Goal: Task Accomplishment & Management: Use online tool/utility

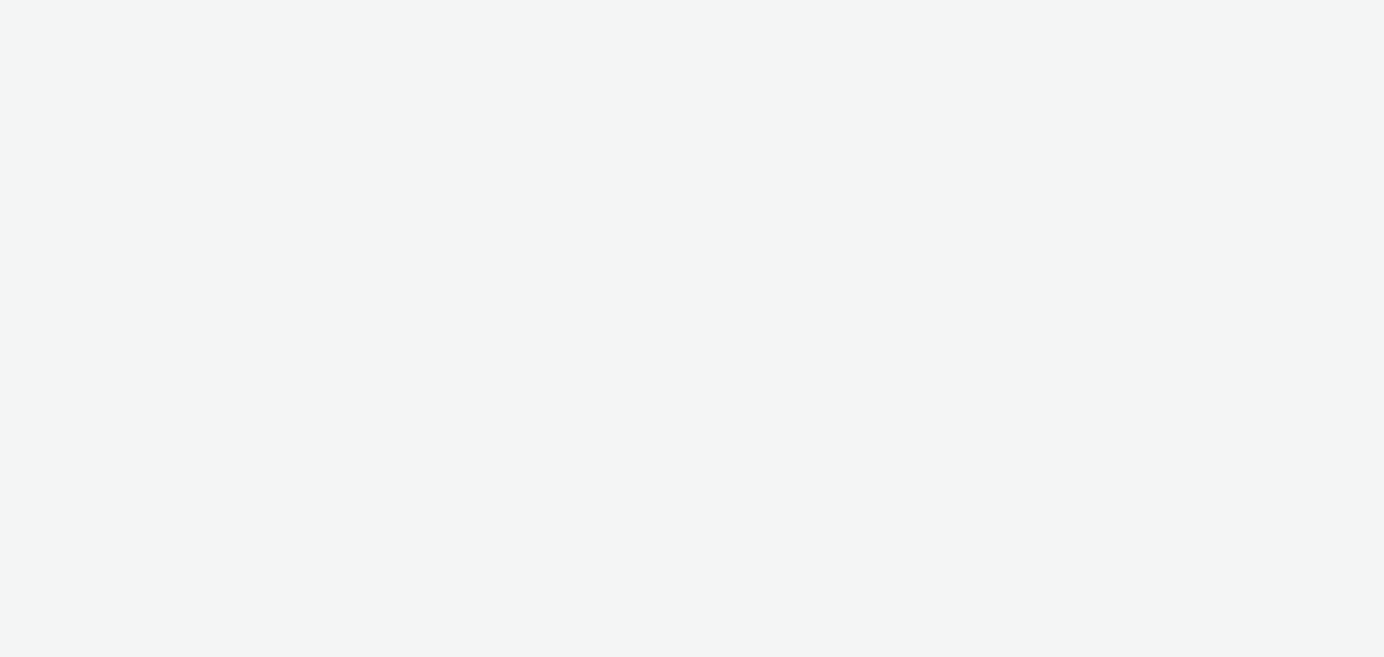
select select "79162ed7-0017-4339-93b0-3399b708648f"
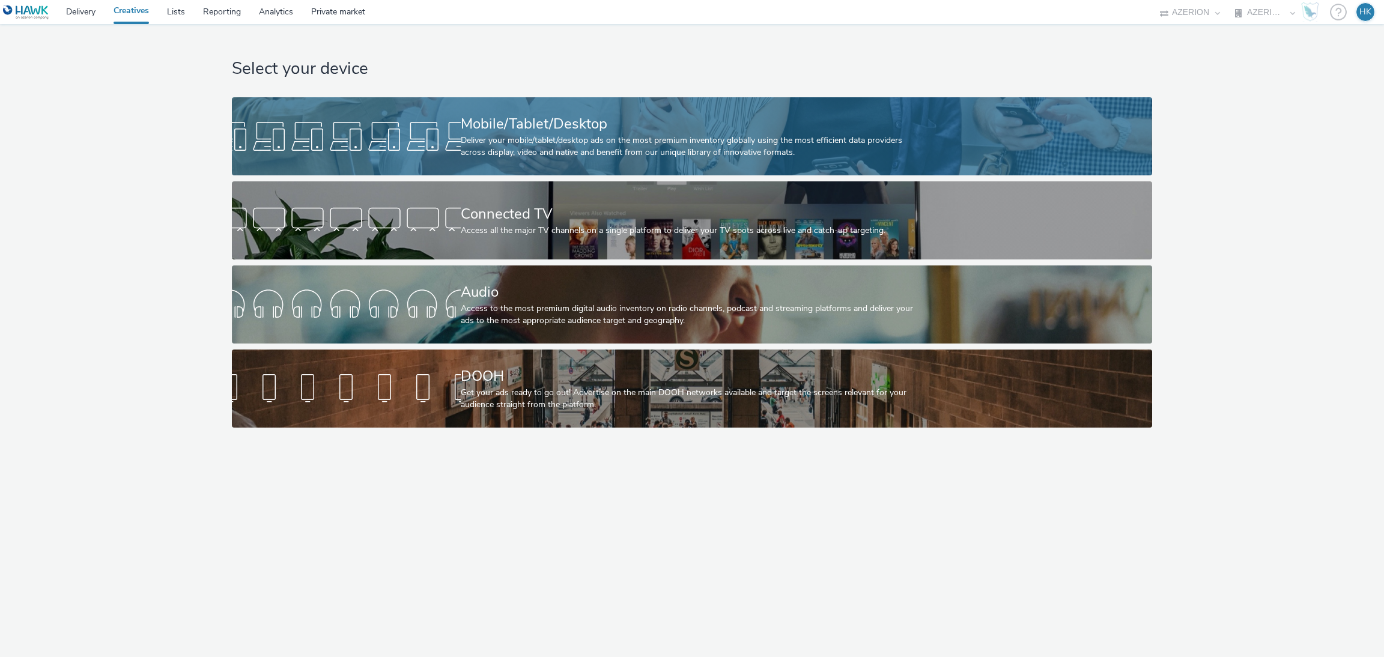
click at [590, 116] on div "Mobile/Tablet/Desktop" at bounding box center [690, 124] width 458 height 21
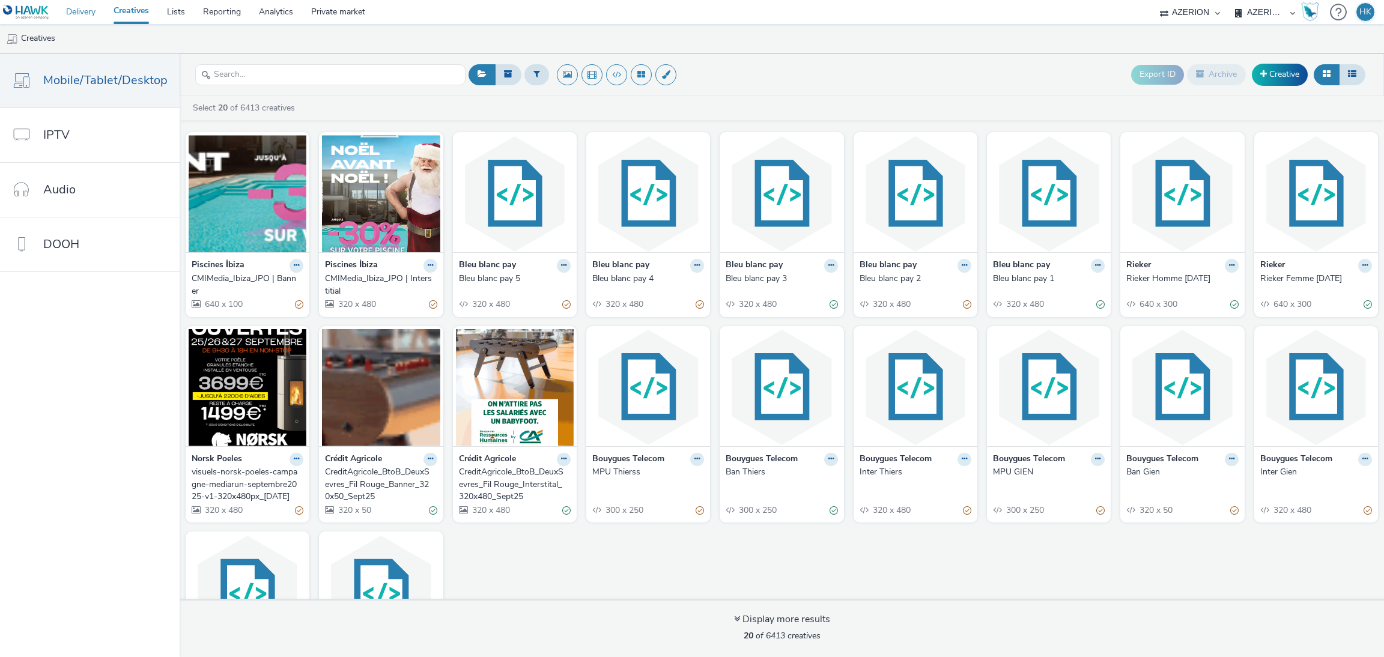
click at [92, 10] on link "Delivery" at bounding box center [80, 12] width 47 height 24
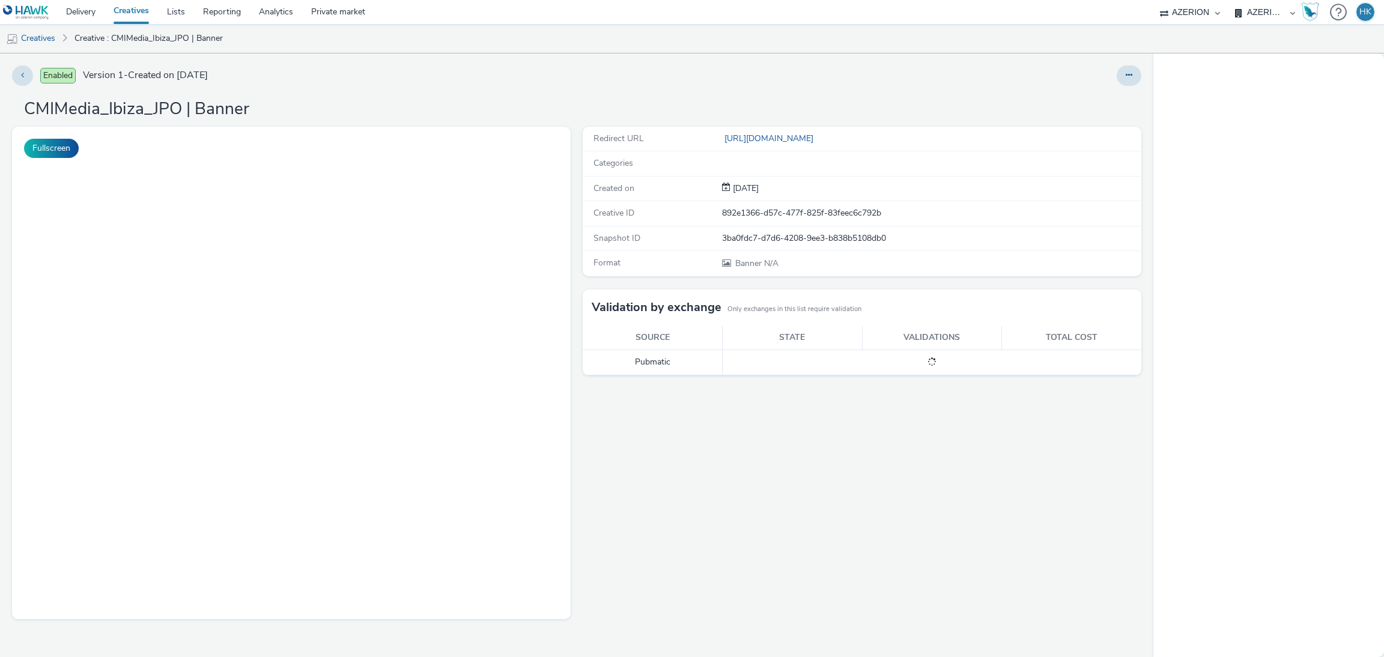
select select "79162ed7-0017-4339-93b0-3399b708648f"
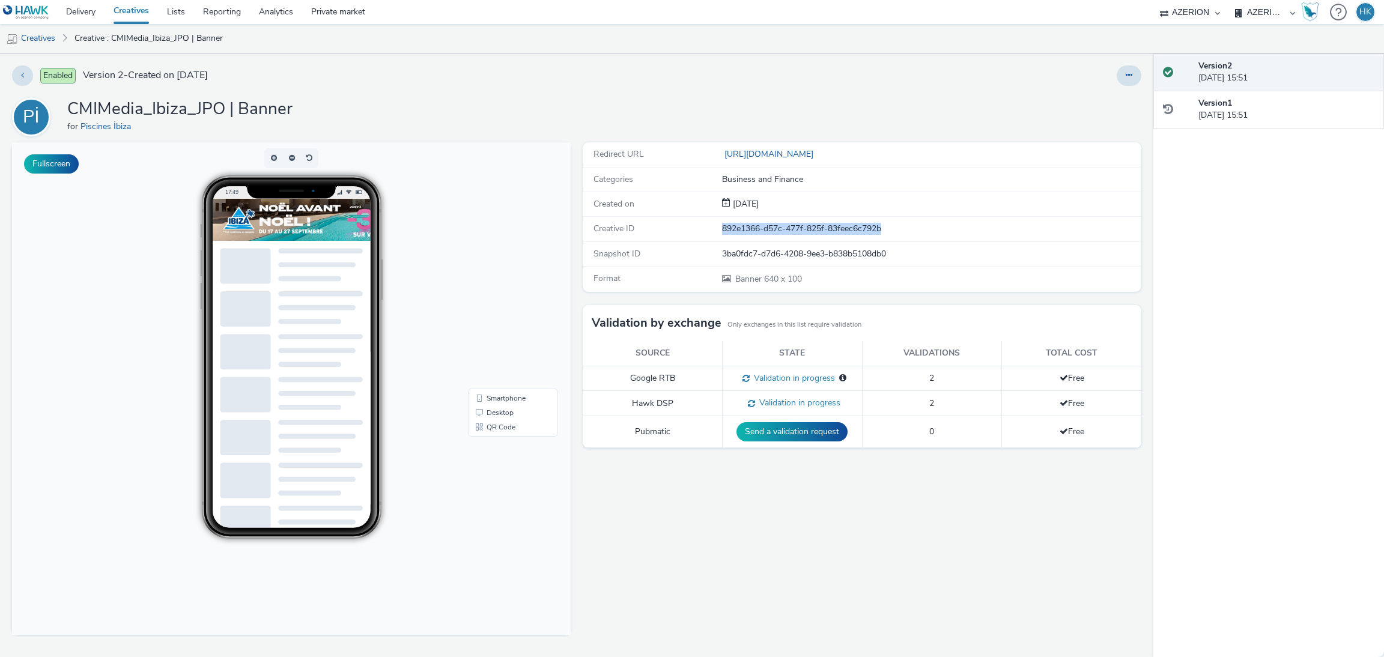
drag, startPoint x: 896, startPoint y: 229, endPoint x: 711, endPoint y: 225, distance: 185.6
click at [711, 225] on div "Creative ID 892e1366-d57c-477f-825f-83feec6c792b" at bounding box center [862, 229] width 559 height 25
copy div "892e1366-d57c-477f-825f-83feec6c792b"
click at [780, 231] on div "892e1366-d57c-477f-825f-83feec6c792b" at bounding box center [931, 229] width 418 height 12
drag, startPoint x: 721, startPoint y: 232, endPoint x: 909, endPoint y: 231, distance: 188.0
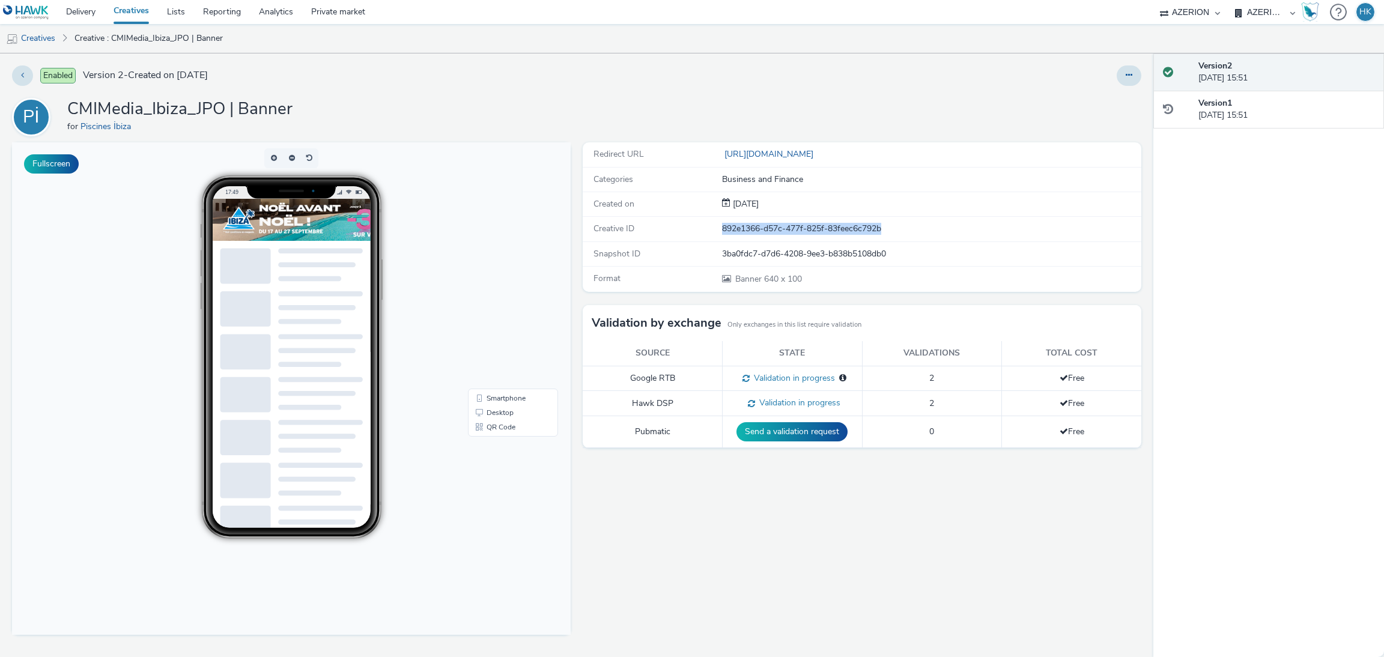
click at [909, 231] on div "892e1366-d57c-477f-825f-83feec6c792b" at bounding box center [931, 229] width 418 height 12
copy div "892e1366-d57c-477f-825f-83feec6c792b"
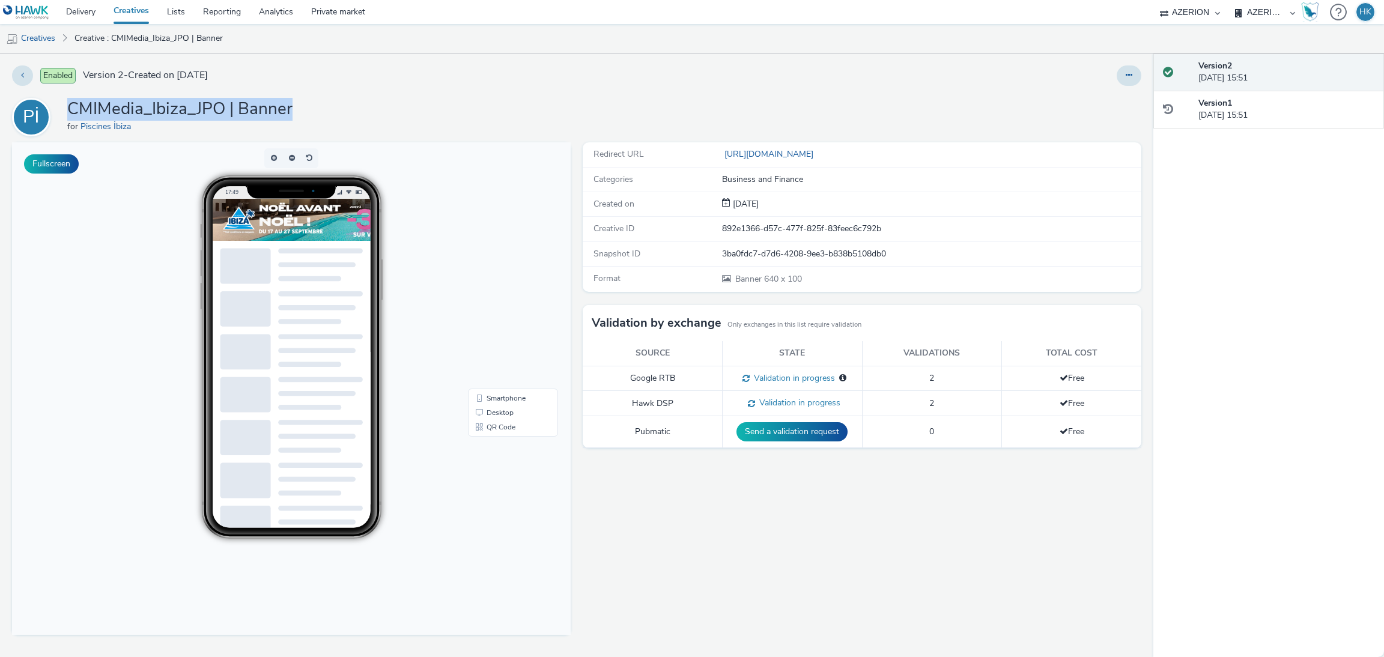
drag, startPoint x: 296, startPoint y: 105, endPoint x: 55, endPoint y: 109, distance: 241.5
click at [55, 109] on div "Pİ CMIMedia_Ibiza_JPO | Banner for Piscines İbiza" at bounding box center [576, 117] width 1129 height 38
copy div "Pİ CMIMedia_Ibiza_JPO | Banner"
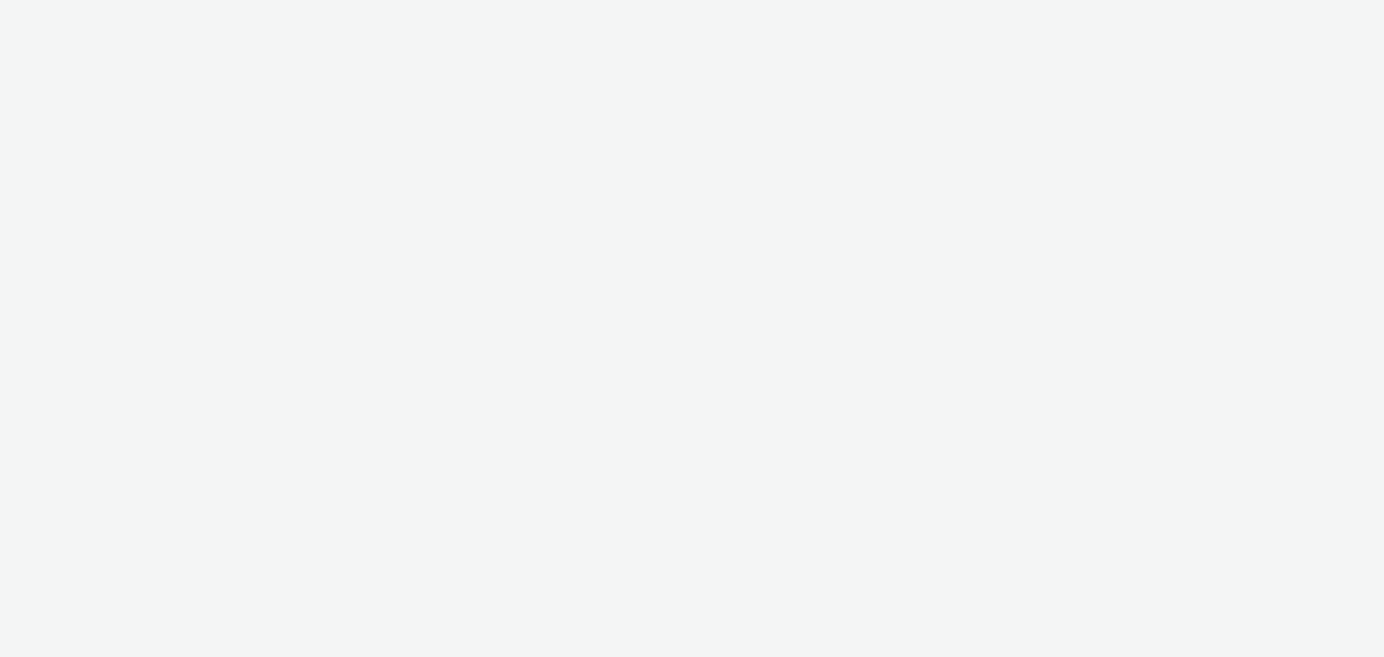
select select "79162ed7-0017-4339-93b0-3399b708648f"
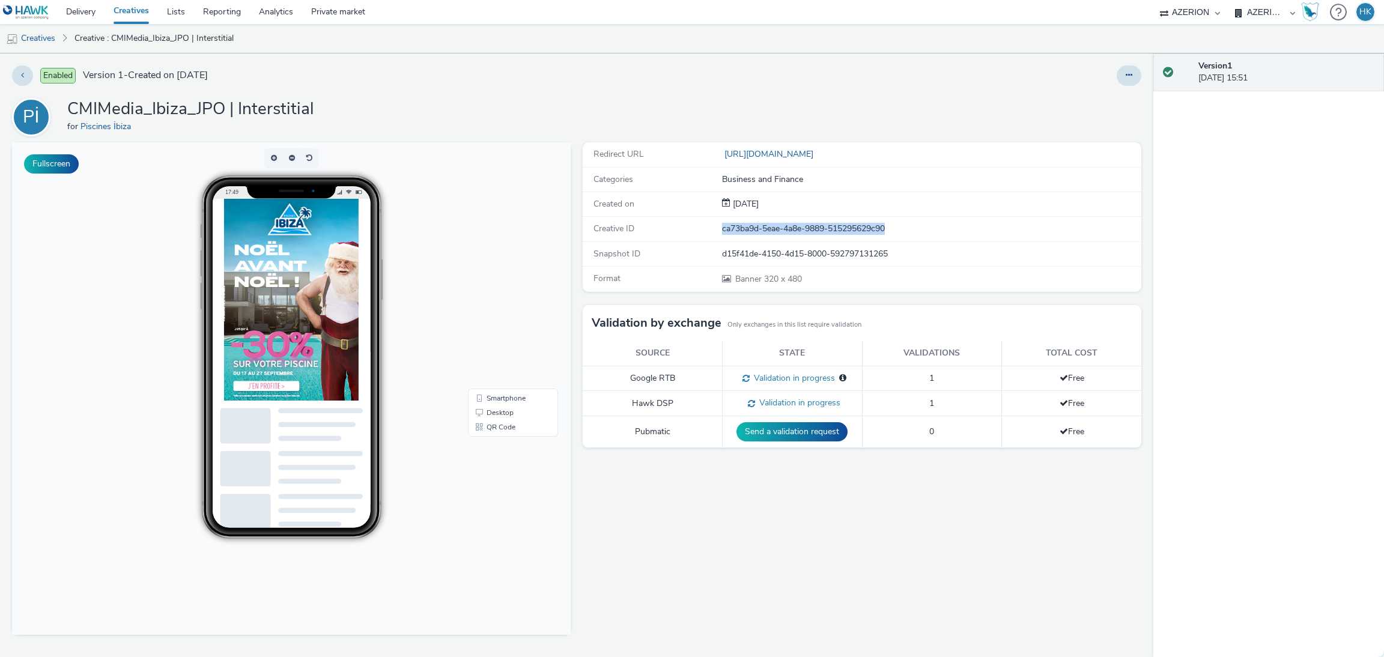
drag, startPoint x: 903, startPoint y: 228, endPoint x: 716, endPoint y: 231, distance: 186.8
click at [716, 231] on div "Creative ID ca73ba9d-5eae-4a8e-9889-515295629c90" at bounding box center [862, 229] width 559 height 25
copy div "ca73ba9d-5eae-4a8e-9889-515295629c90"
click at [896, 232] on div "ca73ba9d-5eae-4a8e-9889-515295629c90" at bounding box center [931, 229] width 418 height 12
drag, startPoint x: 895, startPoint y: 226, endPoint x: 718, endPoint y: 229, distance: 176.6
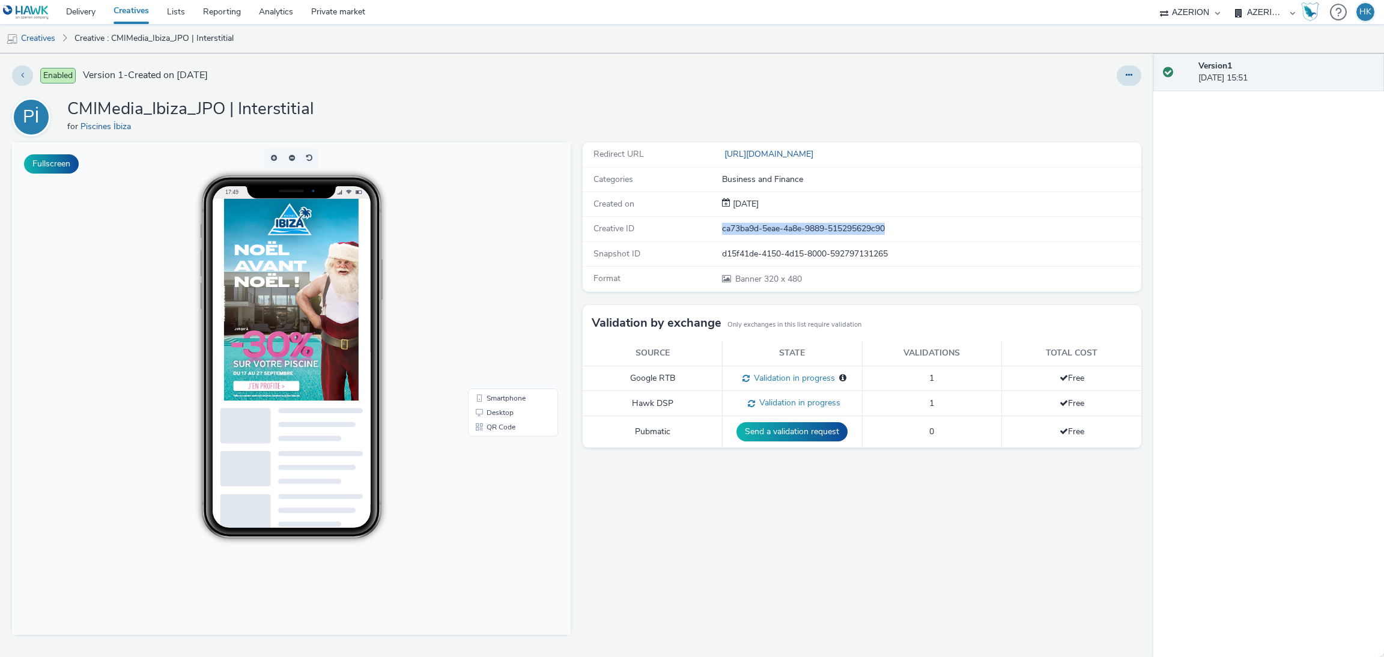
click at [718, 229] on div "Creative ID ca73ba9d-5eae-4a8e-9889-515295629c90" at bounding box center [862, 229] width 559 height 25
copy div "ca73ba9d-5eae-4a8e-9889-515295629c90"
click at [658, 75] on div "Enabled Version 1 - Created on 17 September 2025" at bounding box center [350, 75] width 677 height 20
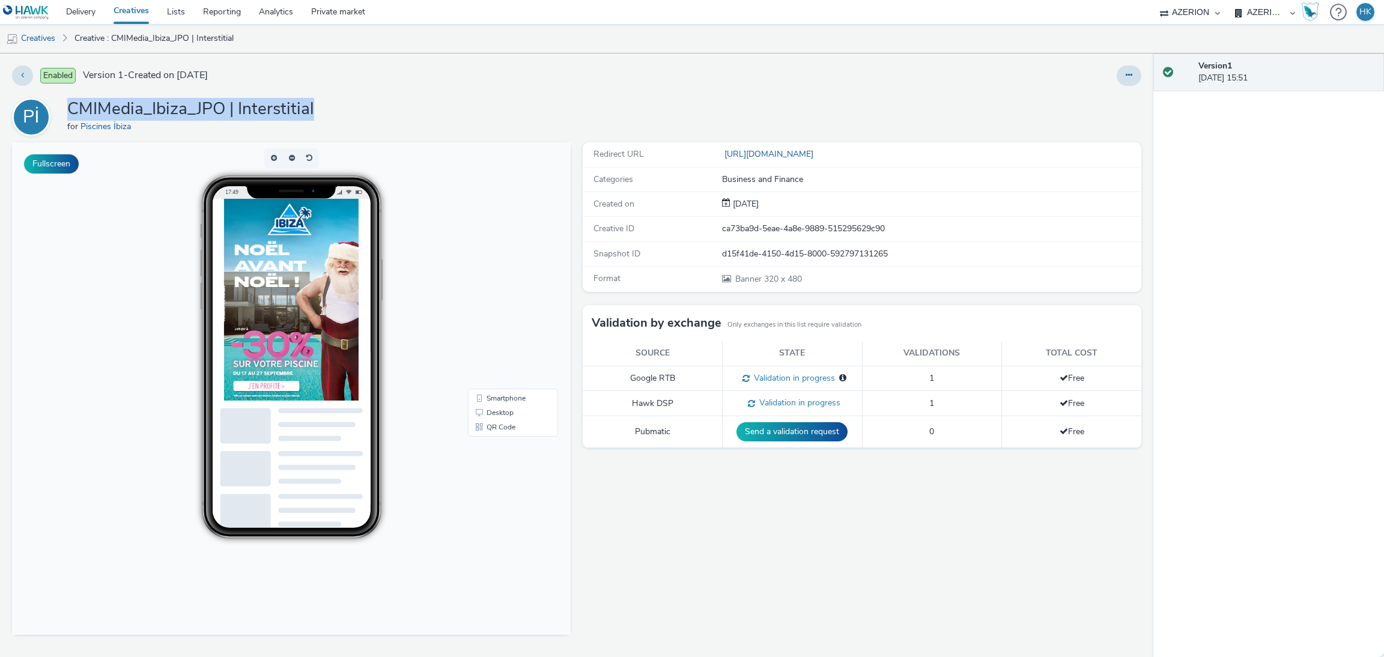
drag, startPoint x: 330, startPoint y: 108, endPoint x: 63, endPoint y: 112, distance: 266.7
click at [63, 112] on div "Pİ CMIMedia_Ibiza_JPO | Interstitial for Piscines İbiza" at bounding box center [576, 117] width 1129 height 38
copy h1 "CMIMedia_Ibiza_JPO | Interstitial"
